Goal: Task Accomplishment & Management: Manage account settings

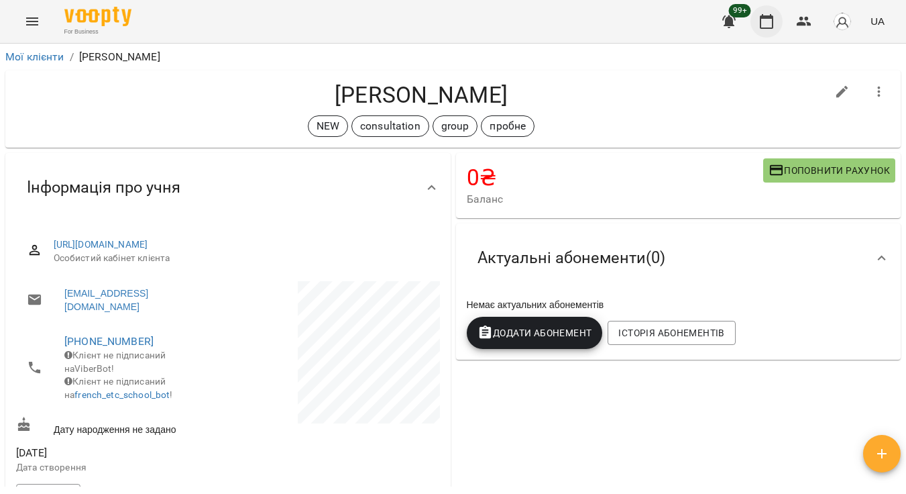
click at [774, 23] on icon "button" at bounding box center [766, 21] width 13 height 15
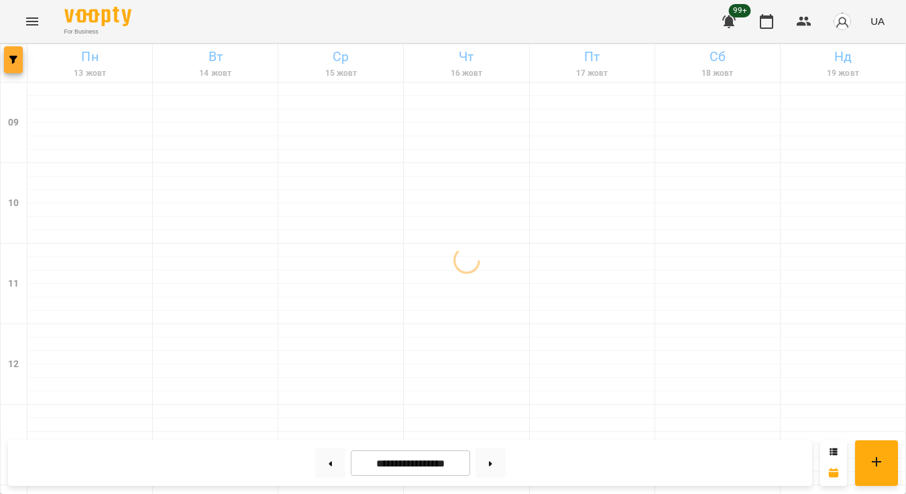
click at [16, 64] on button "button" at bounding box center [13, 59] width 19 height 27
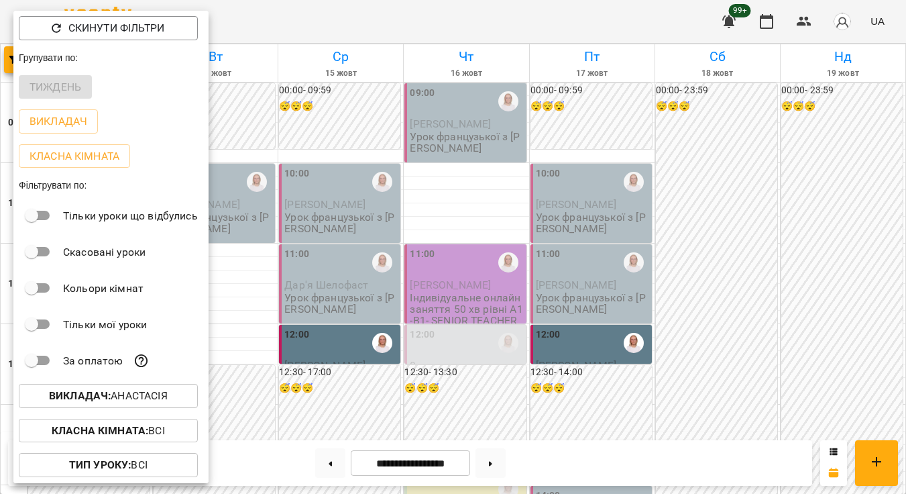
click at [802, 15] on div at bounding box center [453, 247] width 906 height 494
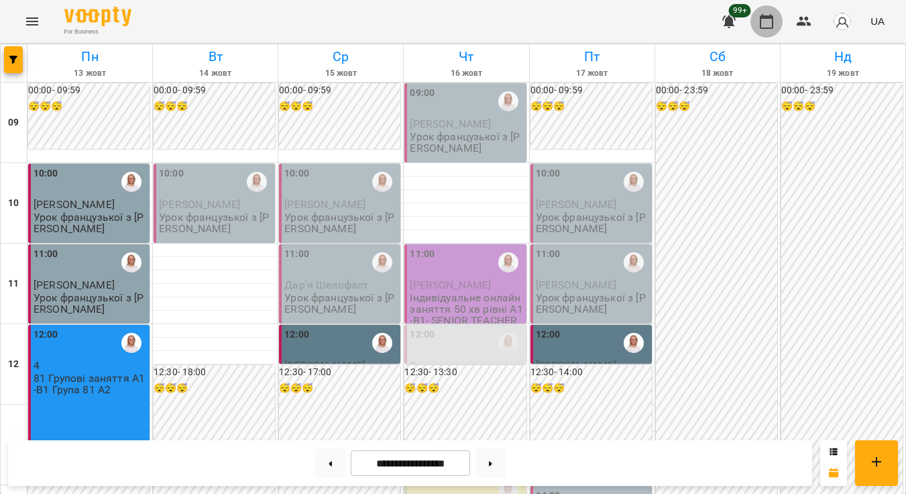
click at [772, 19] on icon "button" at bounding box center [767, 21] width 16 height 16
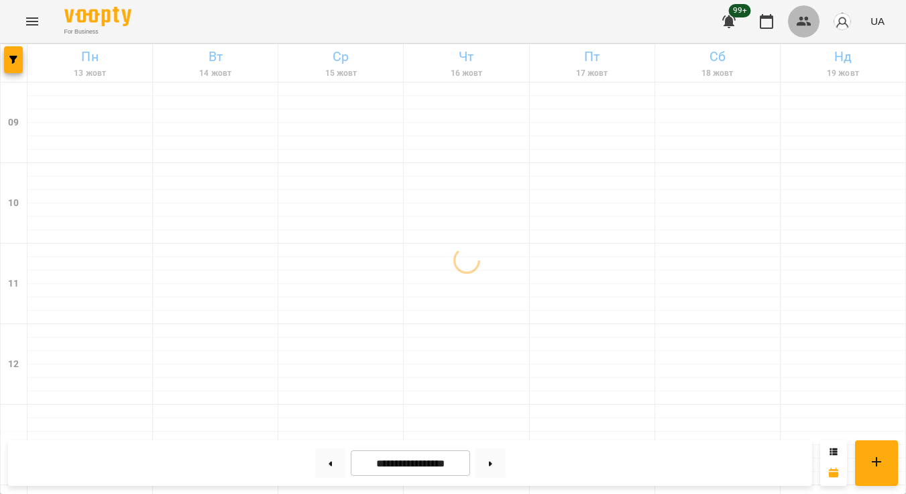
click at [791, 26] on button "button" at bounding box center [804, 21] width 32 height 32
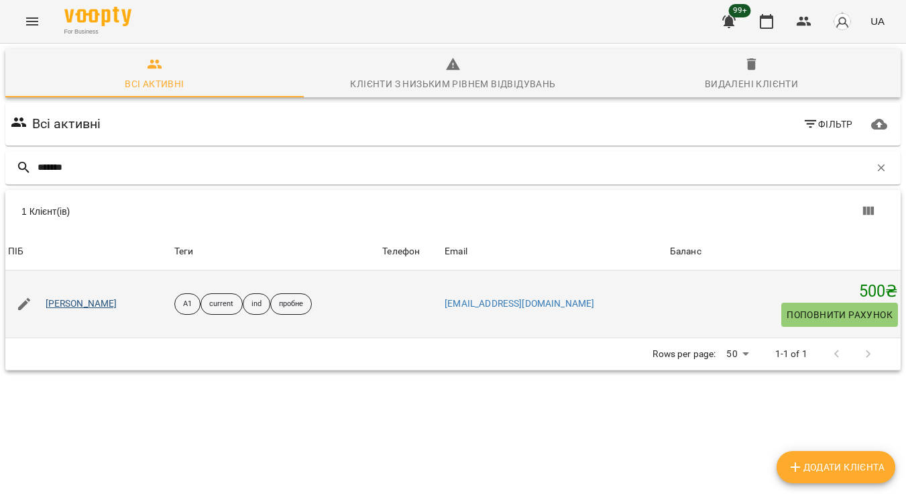
type input "*******"
click at [101, 303] on link "Катерина Жученко" at bounding box center [82, 303] width 72 height 13
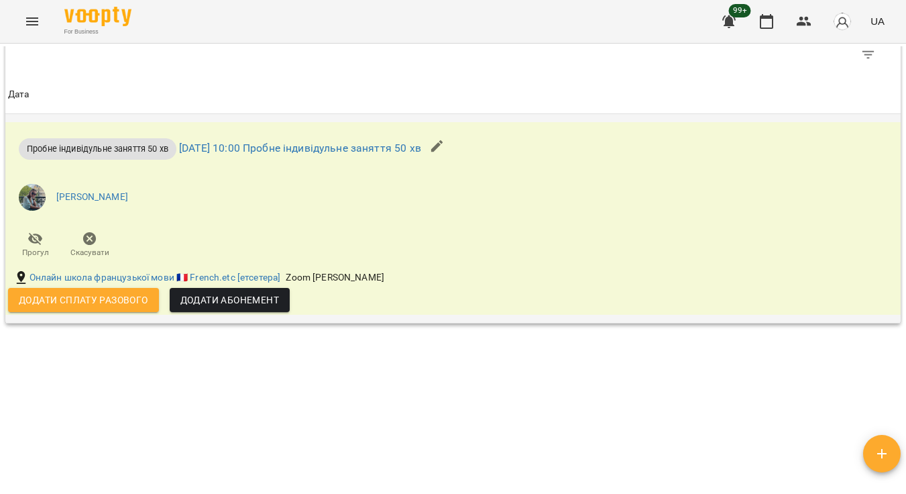
scroll to position [741, 0]
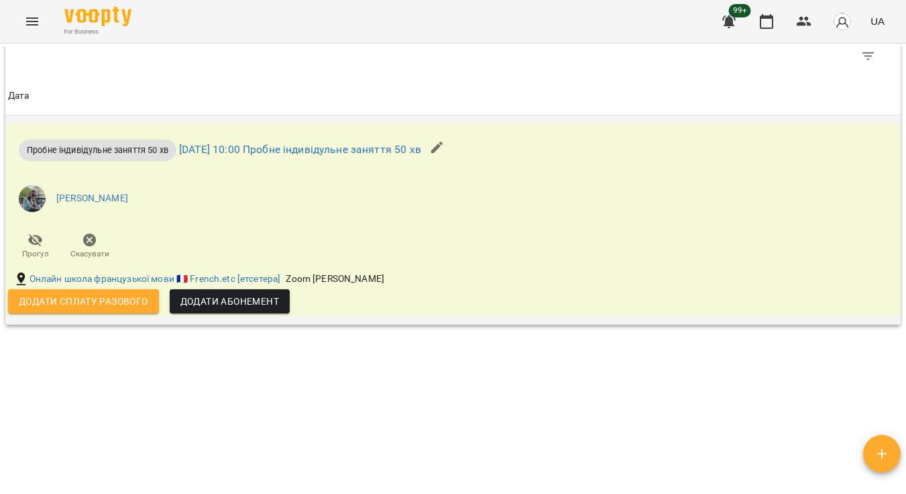
click at [125, 301] on span "Додати сплату разового" at bounding box center [83, 301] width 129 height 16
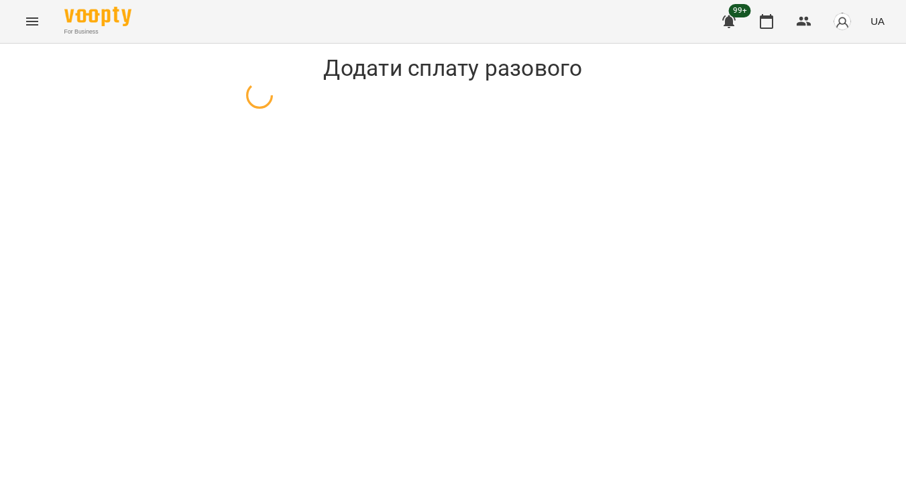
select select "**********"
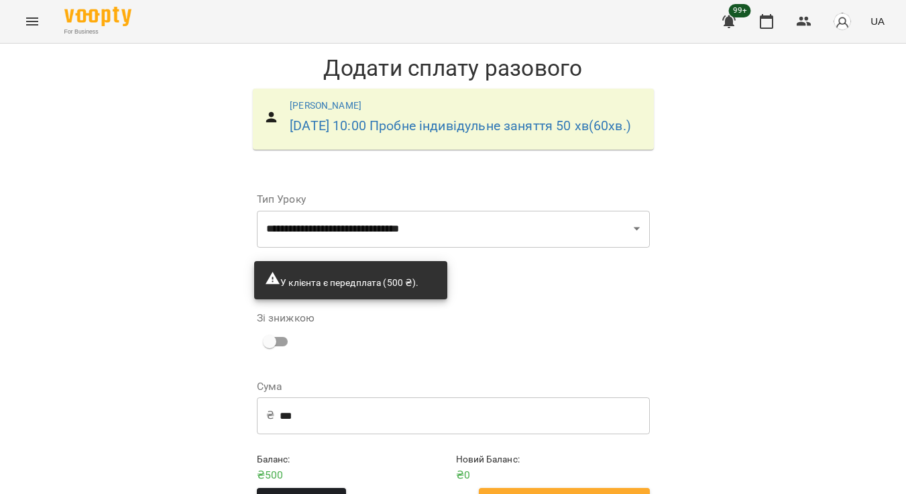
scroll to position [60, 0]
click at [608, 493] on span "Додати сплату разового" at bounding box center [564, 501] width 141 height 17
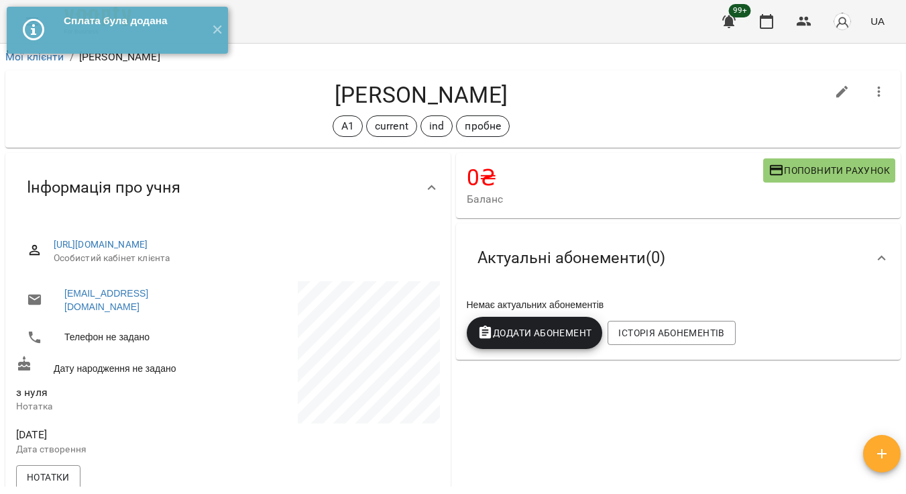
drag, startPoint x: 481, startPoint y: 92, endPoint x: 319, endPoint y: 96, distance: 162.4
click at [319, 96] on h4 "Катерина Жученко" at bounding box center [421, 95] width 810 height 28
copy h4 "Катерина Жученко"
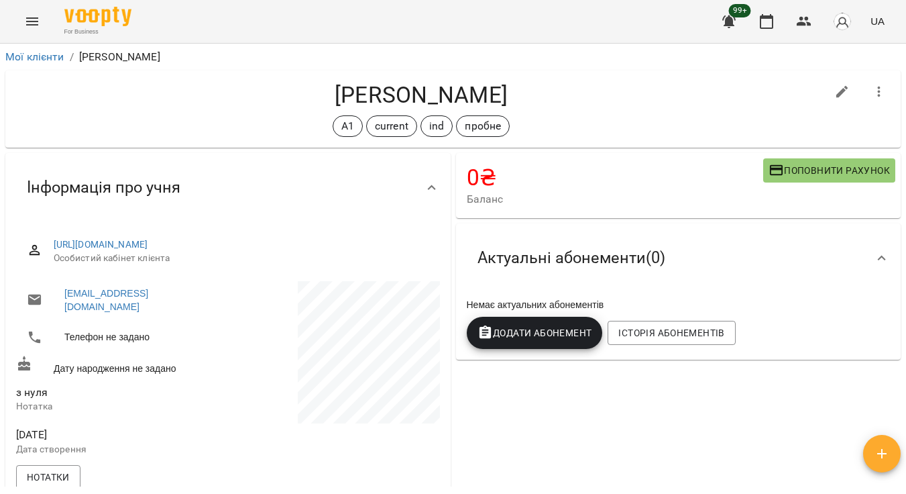
click at [739, 76] on div "Катерина Жученко A1 current ind пробне" at bounding box center [453, 108] width 896 height 77
click at [802, 23] on icon "button" at bounding box center [804, 21] width 15 height 9
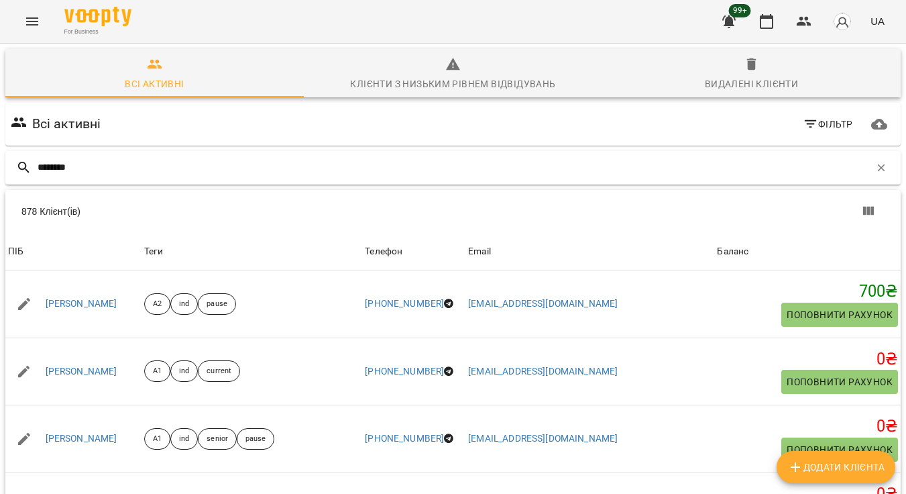
type input "********"
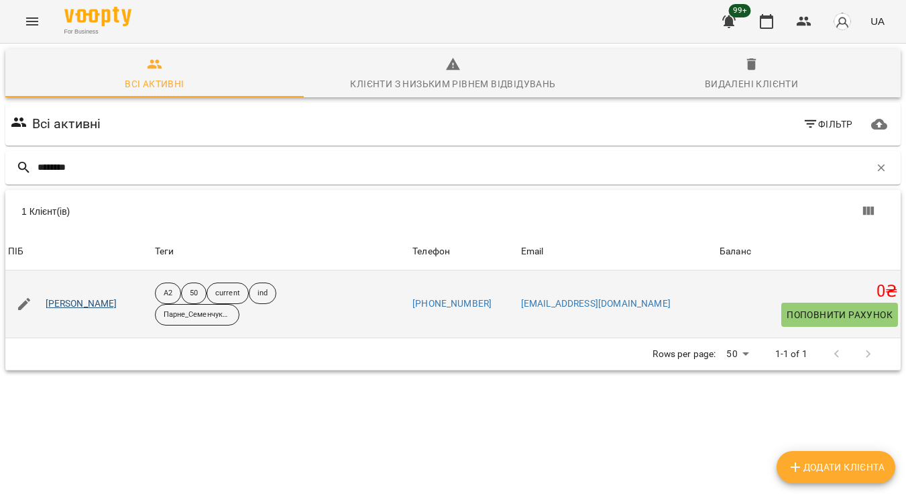
click at [87, 303] on link "Олег Семенчук" at bounding box center [82, 303] width 72 height 13
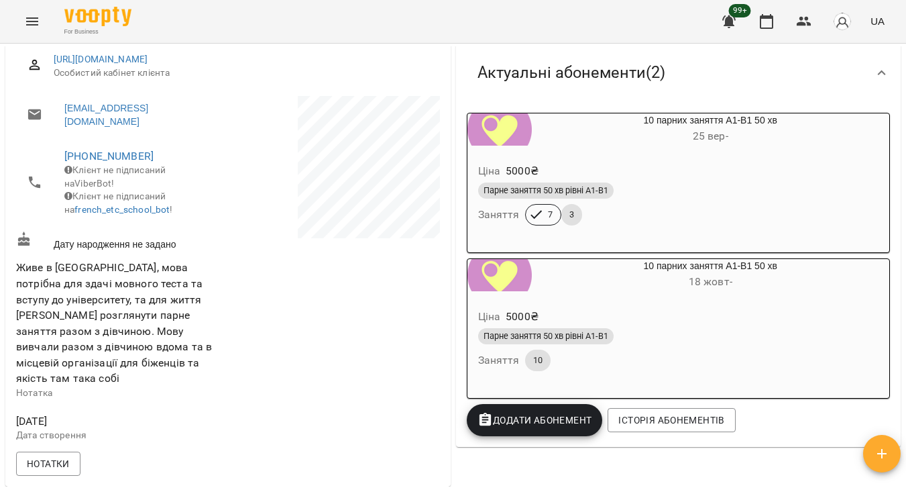
scroll to position [181, 0]
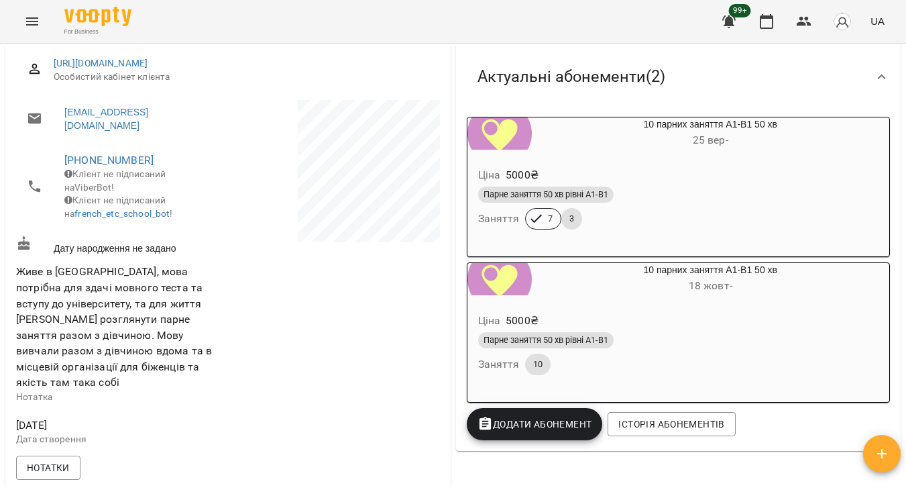
click at [719, 215] on div "Парне заняття 50 хв рівні А1-В1 Заняття 7 3" at bounding box center [679, 208] width 407 height 48
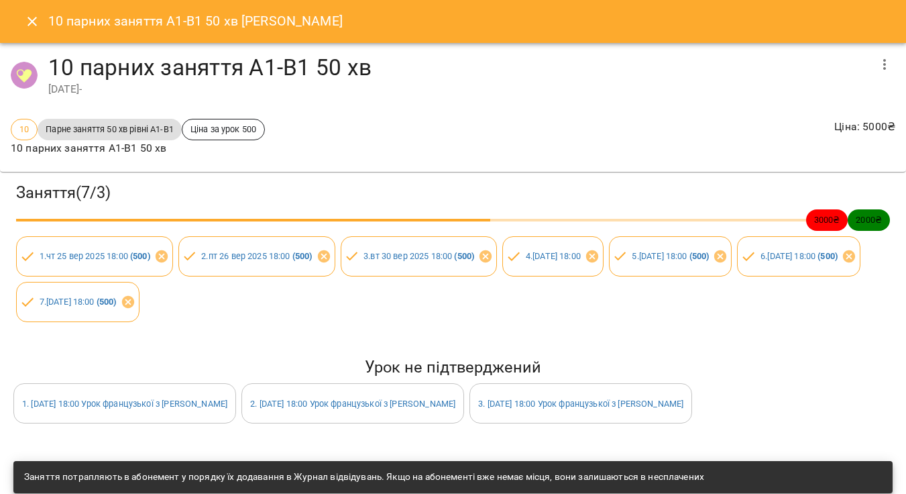
scroll to position [0, 0]
click at [32, 28] on icon "Close" at bounding box center [32, 21] width 16 height 16
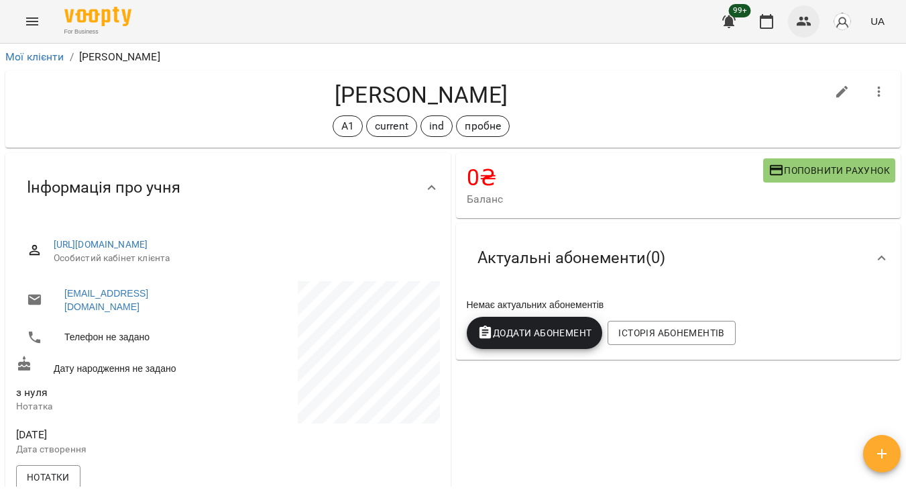
click at [807, 18] on icon "button" at bounding box center [804, 21] width 15 height 9
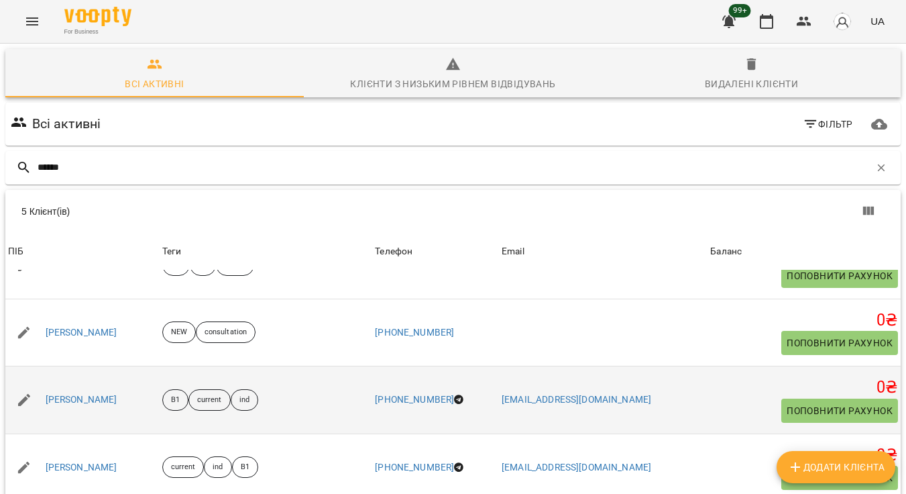
scroll to position [38, 0]
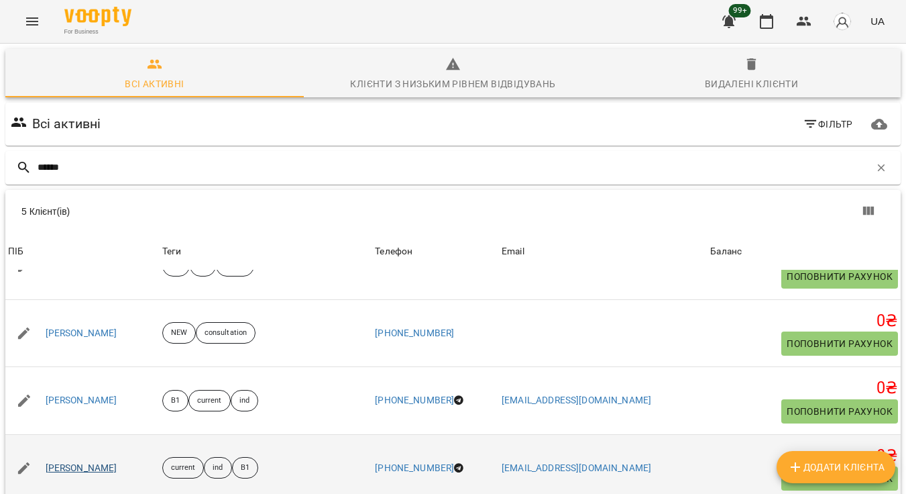
type input "*****"
click at [94, 463] on link "[PERSON_NAME]" at bounding box center [82, 468] width 72 height 13
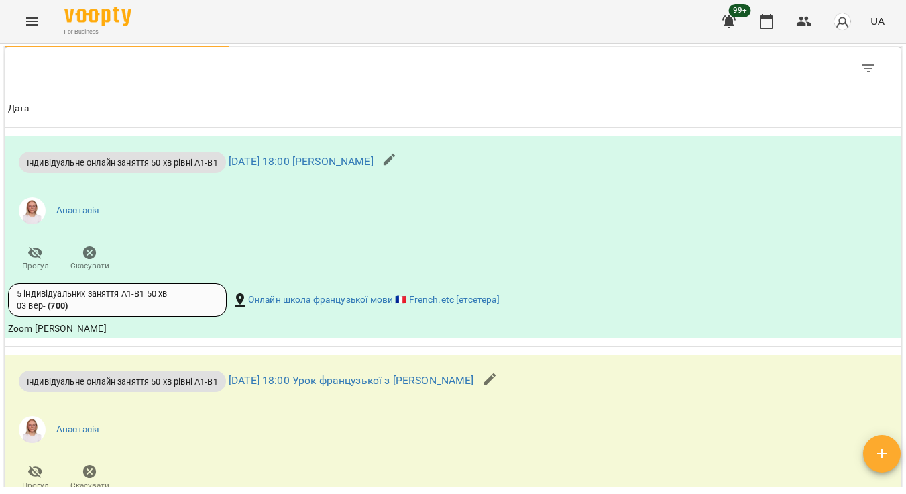
scroll to position [1417, 0]
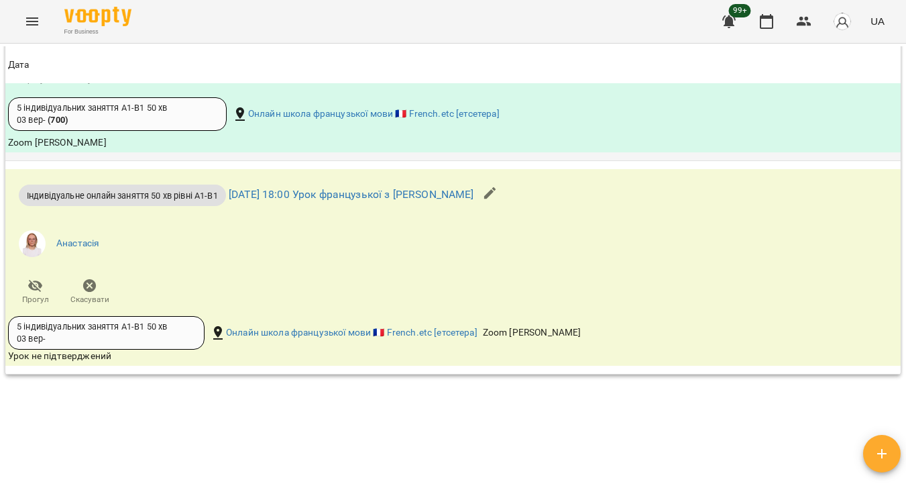
scroll to position [1652, 0]
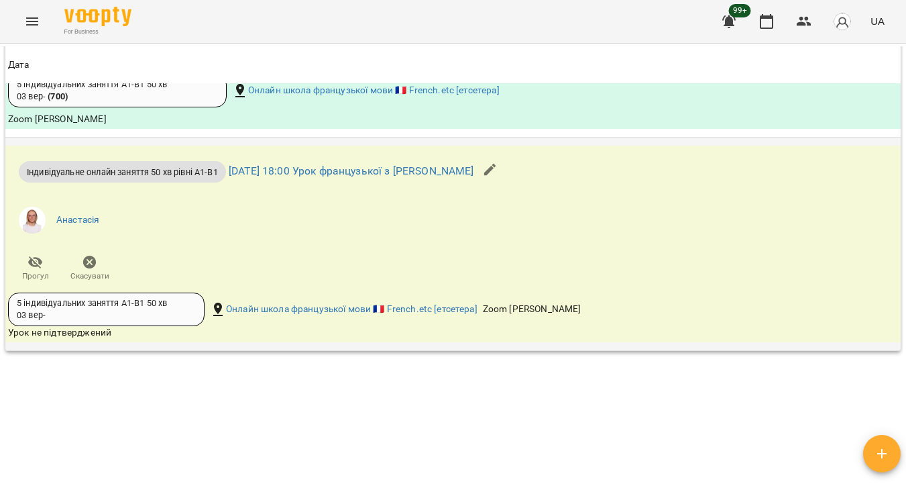
click at [92, 268] on icon "button" at bounding box center [89, 262] width 13 height 13
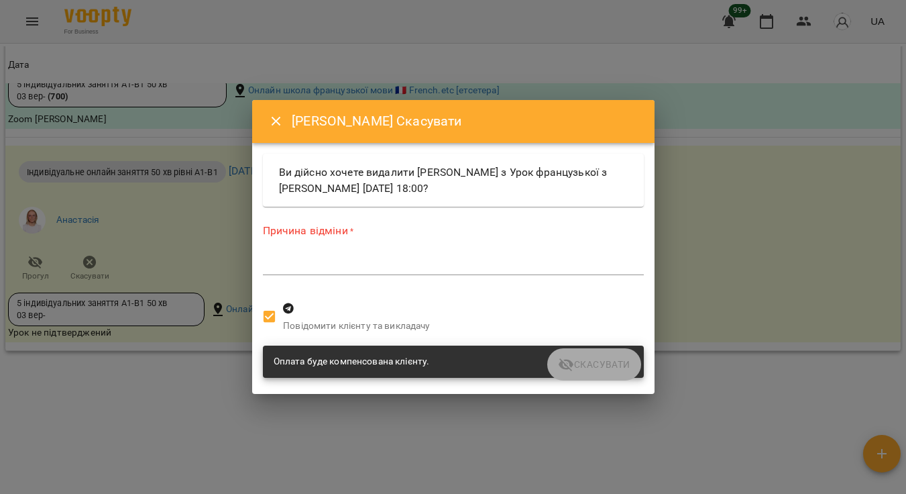
click at [276, 119] on icon "Close" at bounding box center [276, 121] width 16 height 16
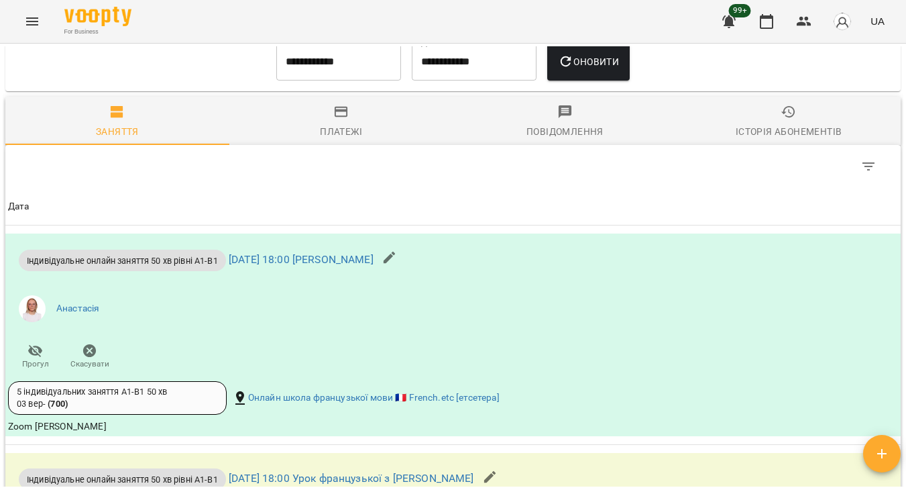
scroll to position [1065, 0]
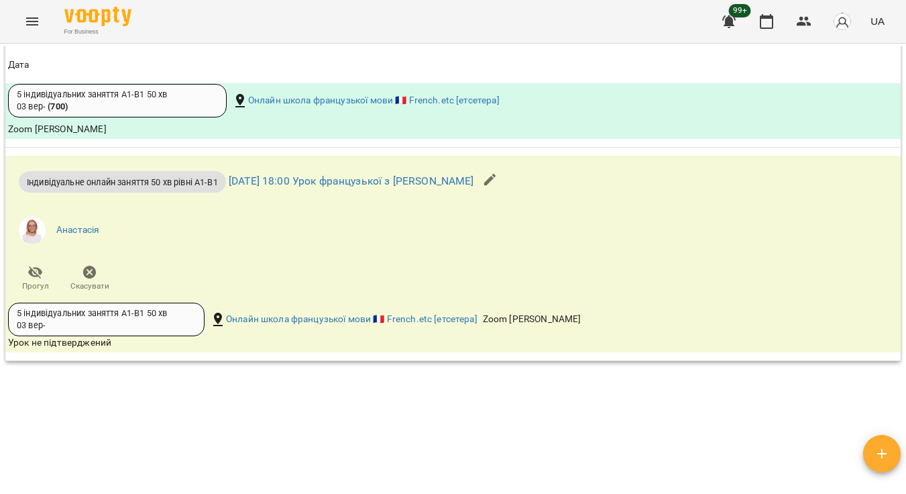
scroll to position [1625, 0]
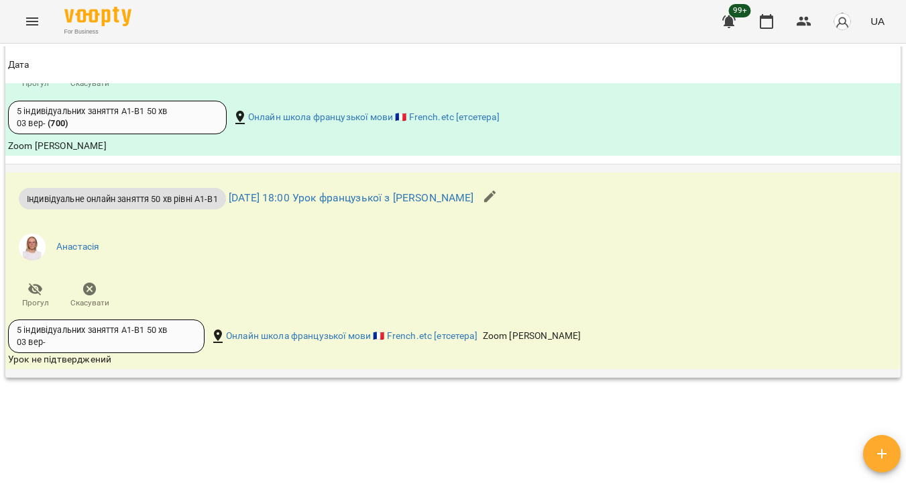
click at [93, 290] on icon "button" at bounding box center [89, 288] width 13 height 13
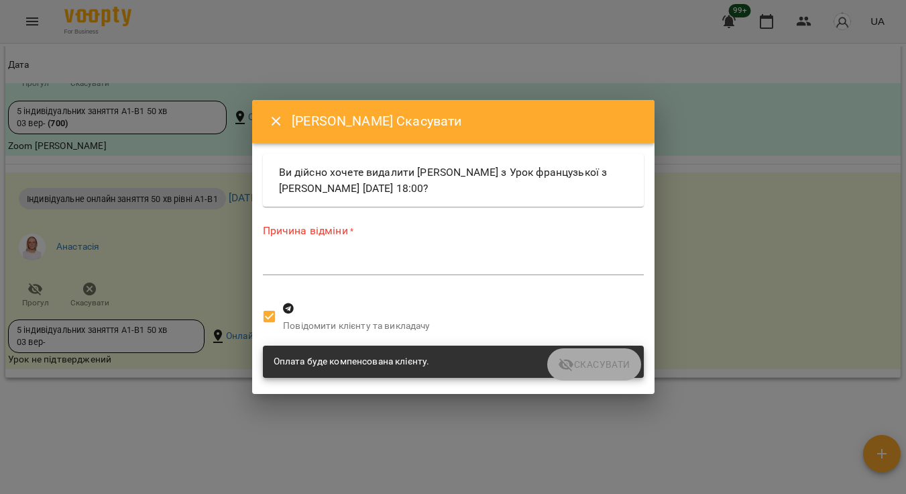
click at [394, 265] on textarea at bounding box center [453, 264] width 381 height 12
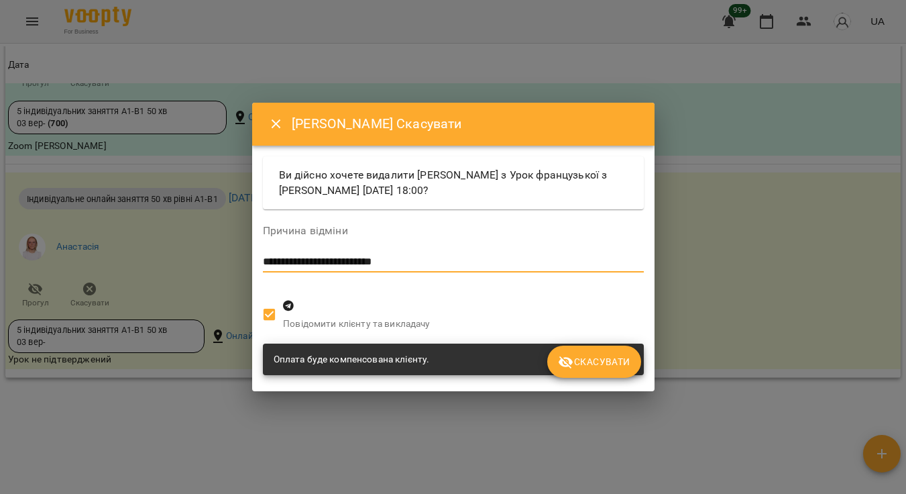
type textarea "**********"
drag, startPoint x: 436, startPoint y: 263, endPoint x: 261, endPoint y: 266, distance: 175.1
click at [261, 266] on div "**********" at bounding box center [453, 252] width 386 height 80
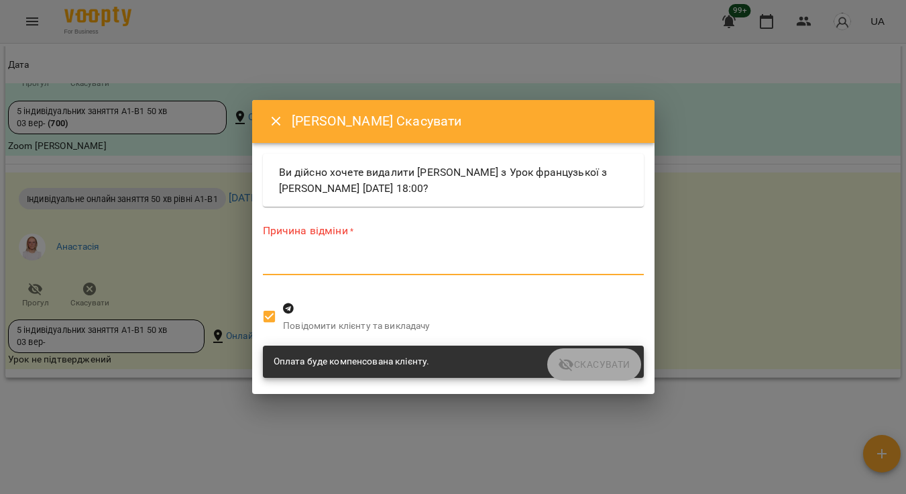
type textarea "*"
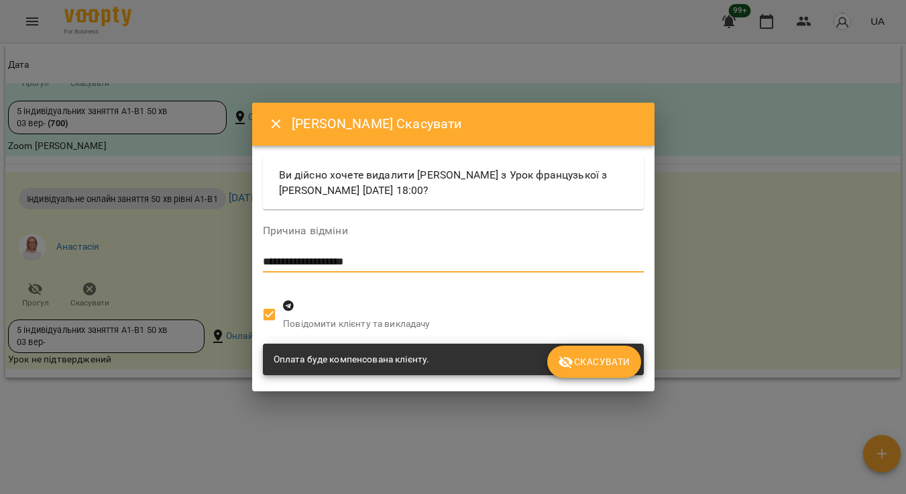
type textarea "**********"
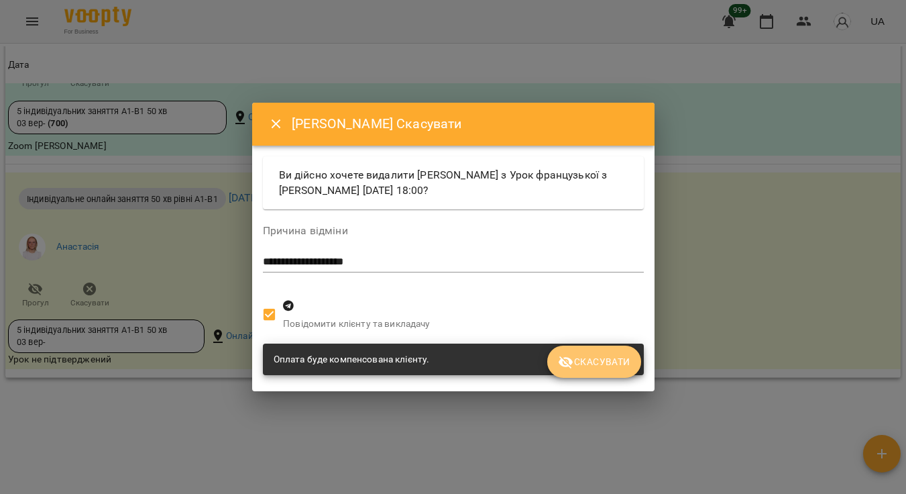
click at [617, 367] on span "Скасувати" at bounding box center [594, 362] width 72 height 16
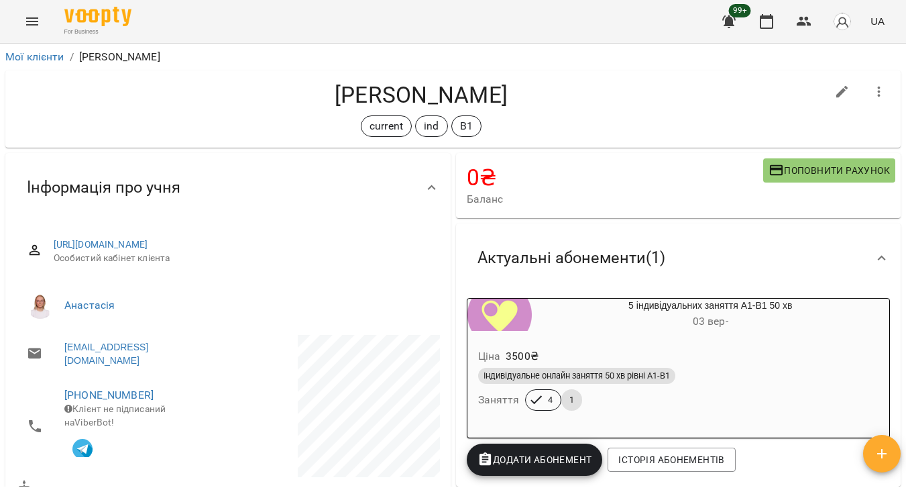
scroll to position [0, 0]
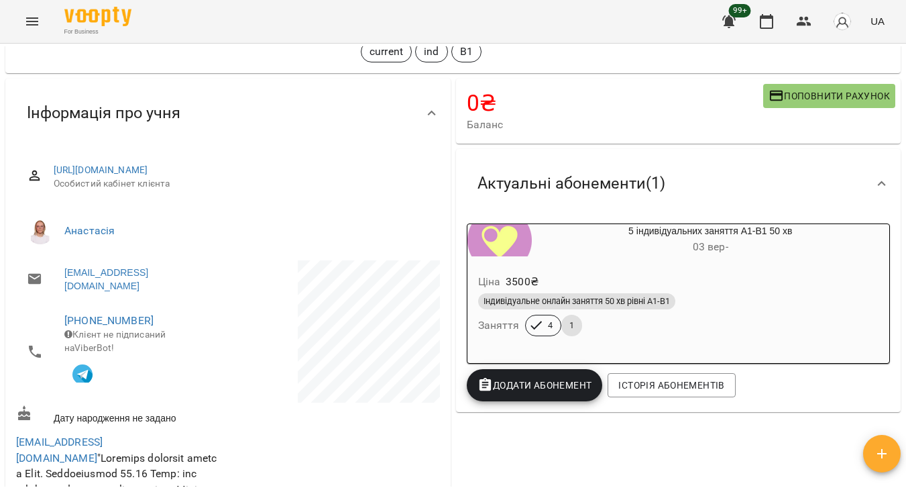
scroll to position [97, 0]
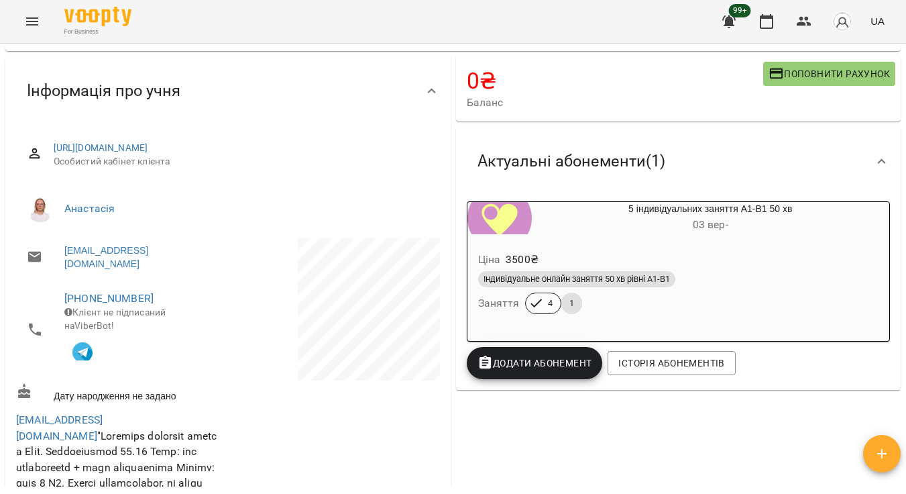
click at [685, 276] on div "Індивідуальне онлайн заняття 50 хв рівні А1-В1" at bounding box center [678, 279] width 401 height 16
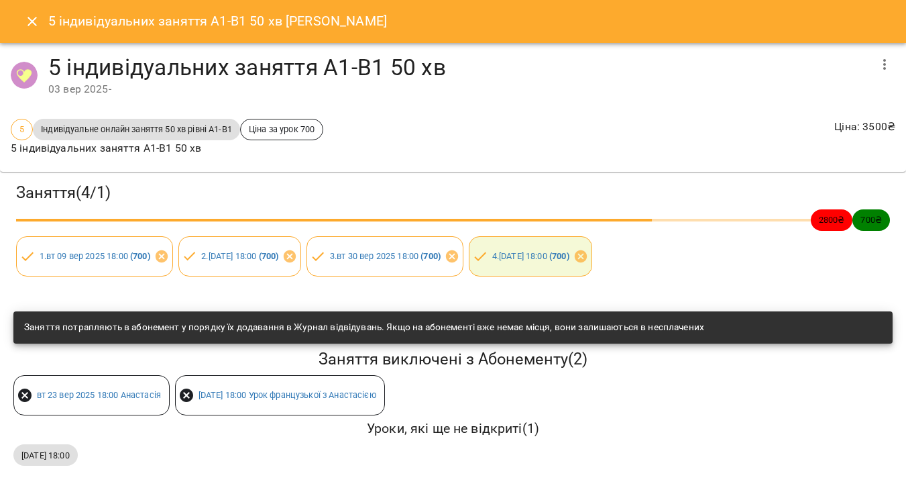
click at [31, 23] on icon "Close" at bounding box center [32, 21] width 9 height 9
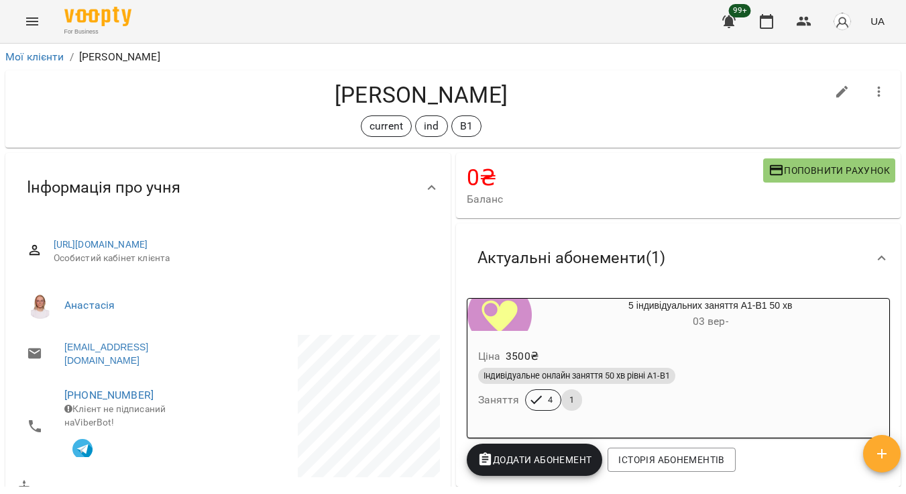
scroll to position [0, 0]
